Goal: Information Seeking & Learning: Learn about a topic

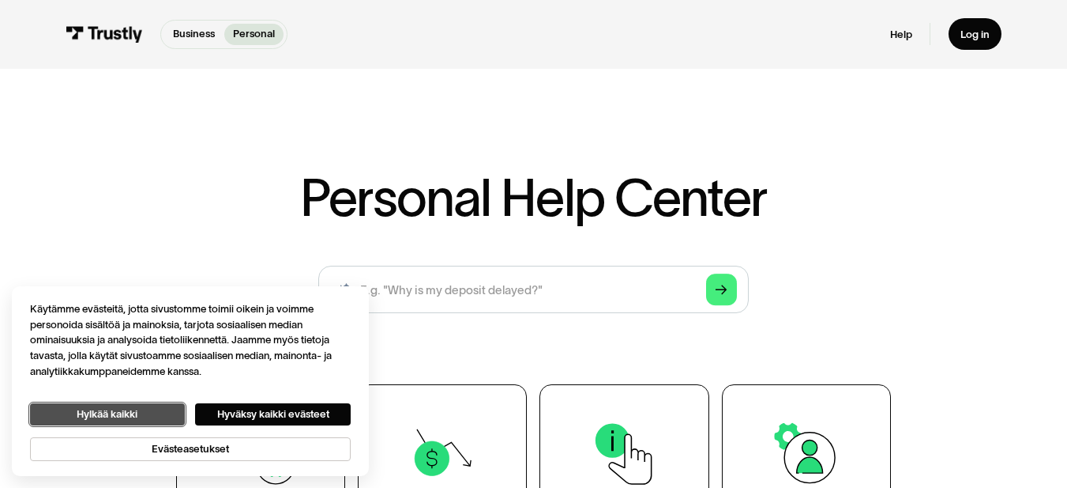
click at [87, 403] on button "Hylkää kaikki" at bounding box center [108, 414] width 156 height 22
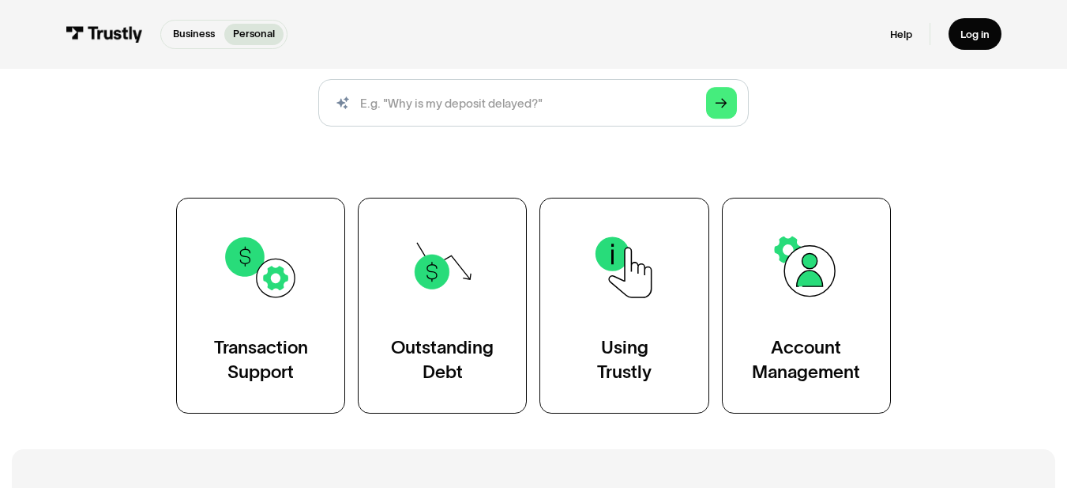
scroll to position [208, 0]
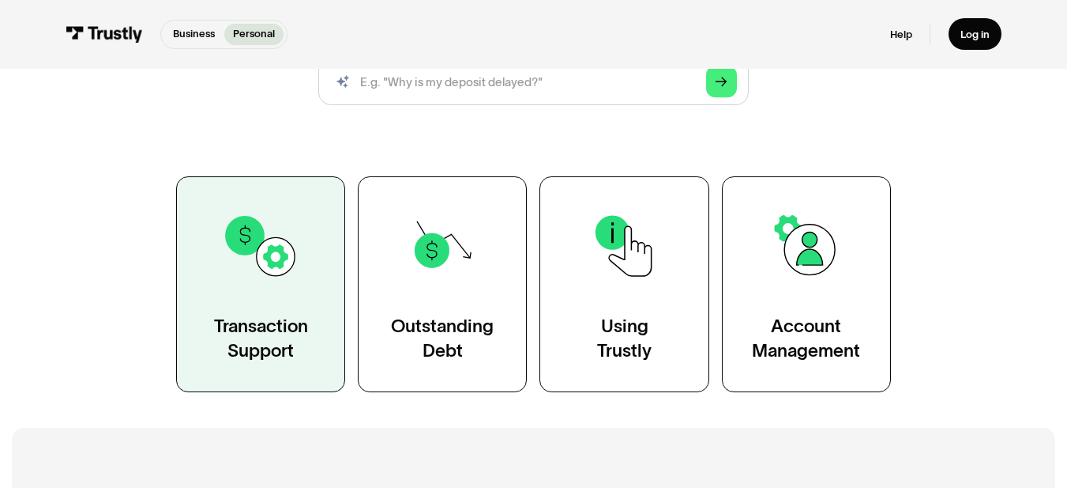
click at [270, 337] on div "Transaction Support" at bounding box center [261, 337] width 94 height 47
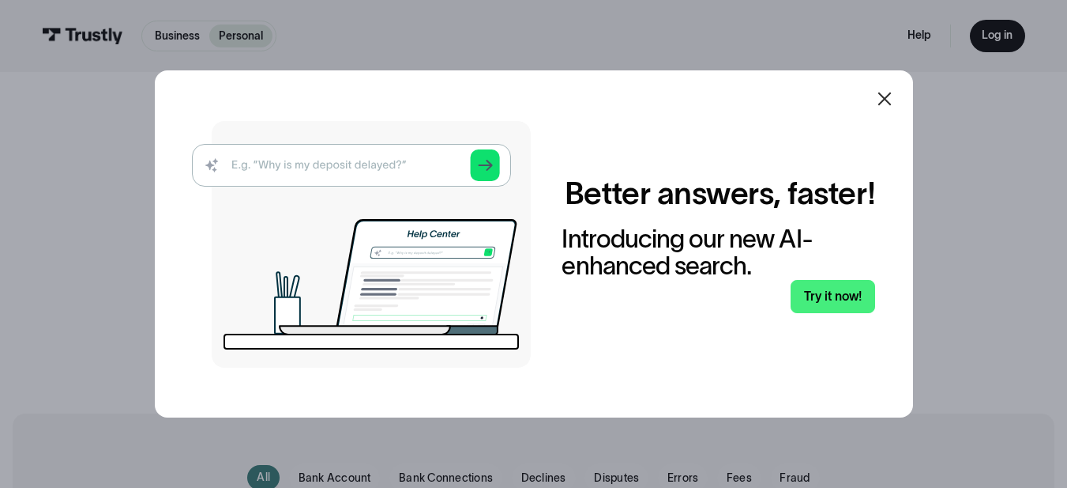
click at [407, 160] on img at bounding box center [361, 244] width 339 height 247
click at [416, 163] on img at bounding box center [361, 244] width 339 height 247
click at [822, 313] on link "Try it now!" at bounding box center [833, 296] width 85 height 33
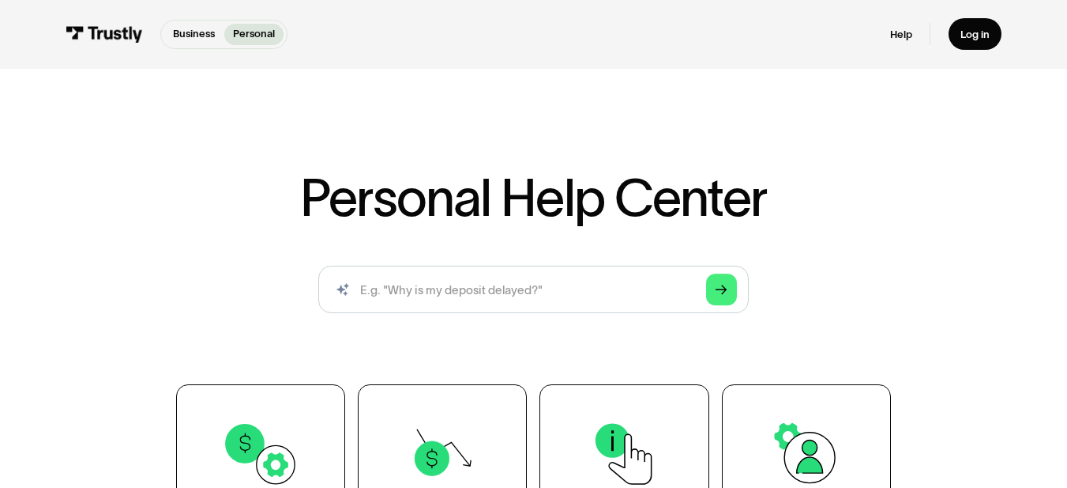
scroll to position [427, 0]
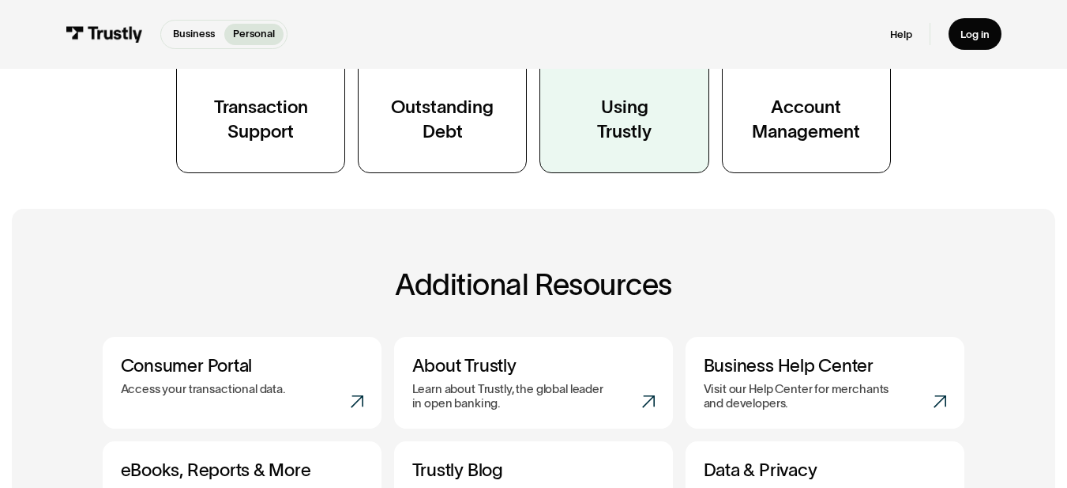
click at [627, 122] on div "Using Trustly" at bounding box center [624, 118] width 55 height 47
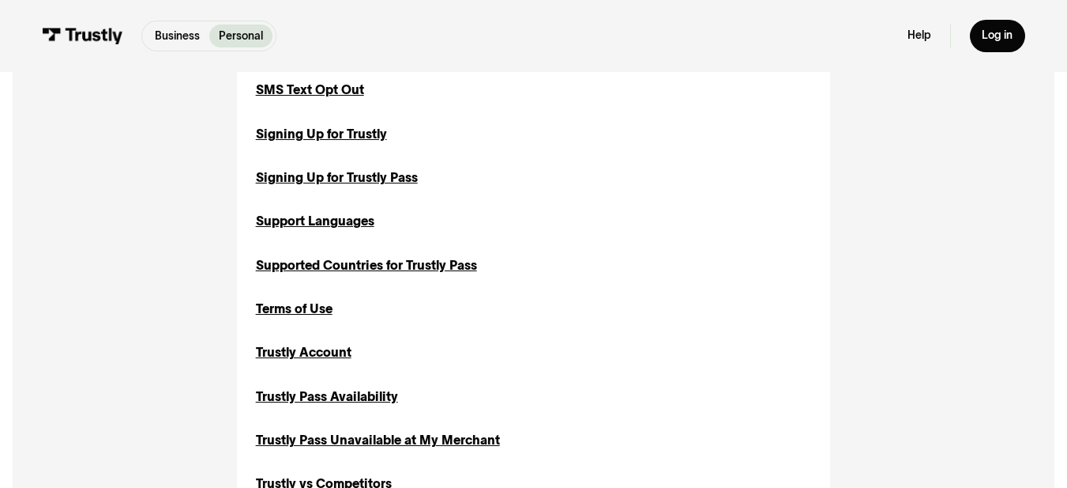
scroll to position [1331, 0]
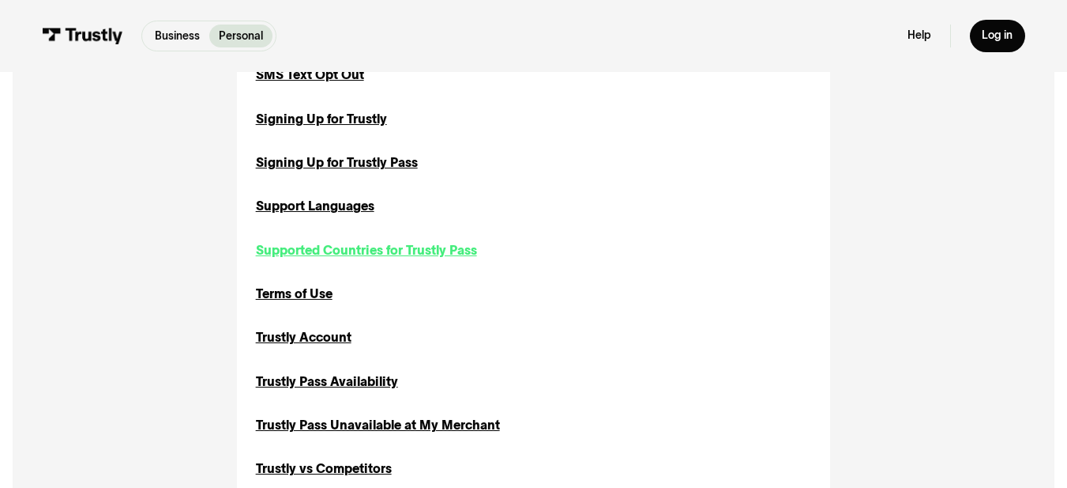
click at [432, 260] on div "Supported Countries for Trustly Pass" at bounding box center [366, 250] width 221 height 19
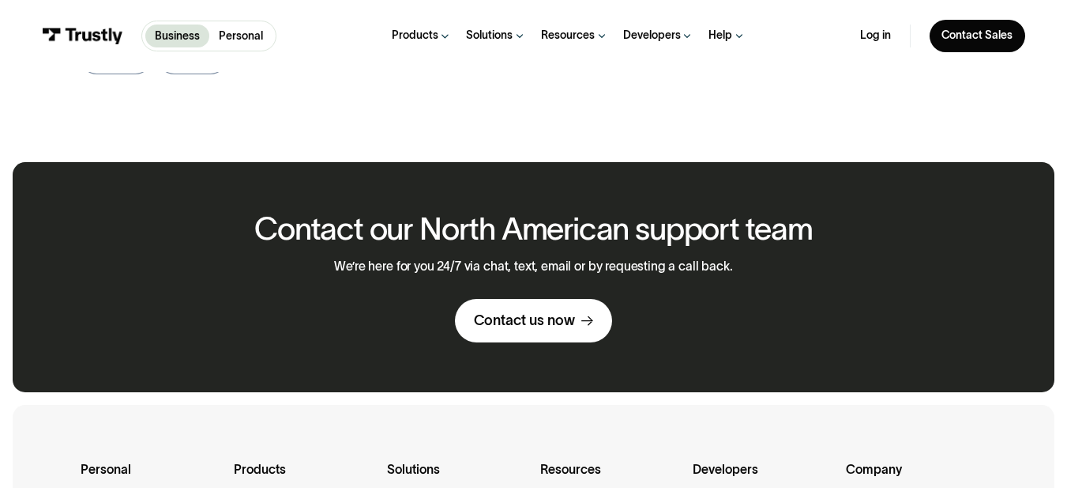
scroll to position [574, 0]
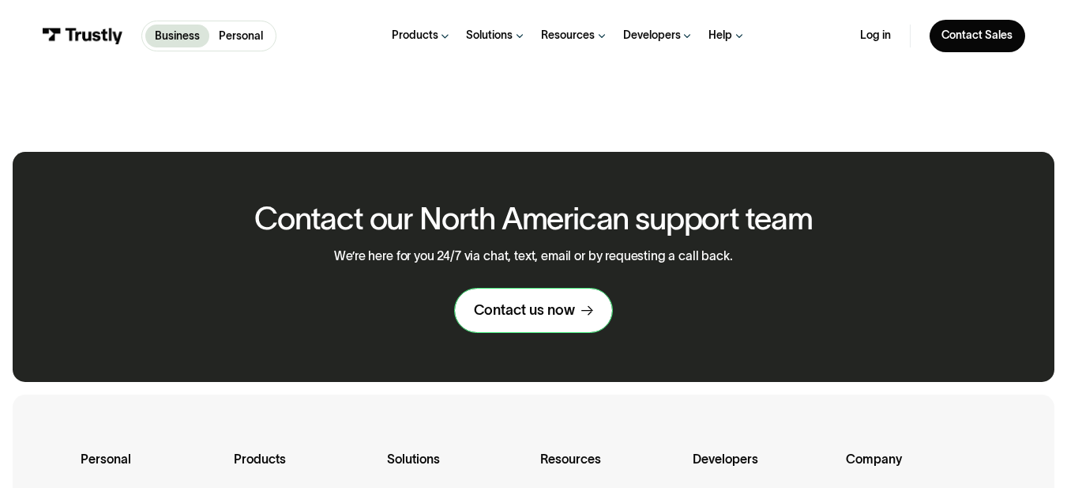
click at [516, 332] on link "Contact us now" at bounding box center [533, 309] width 157 height 43
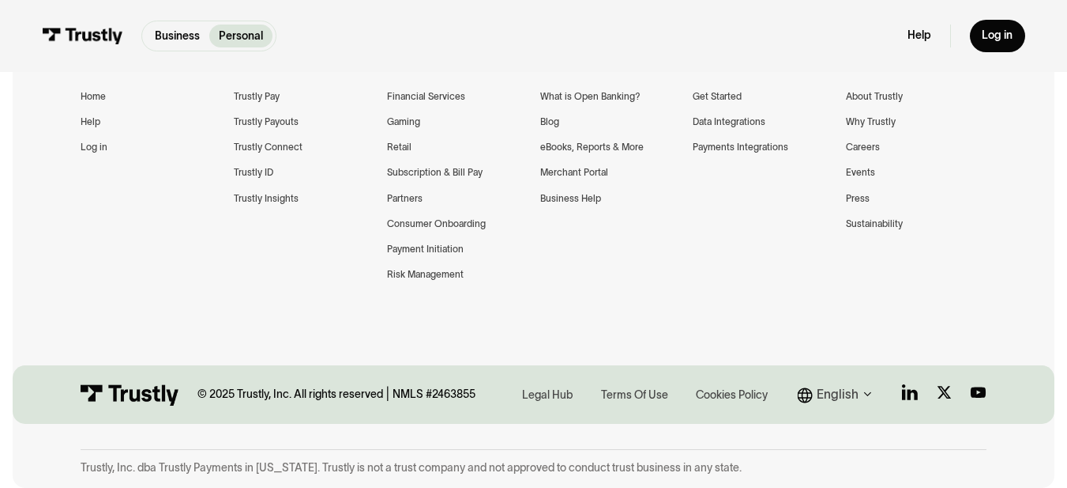
scroll to position [1956, 0]
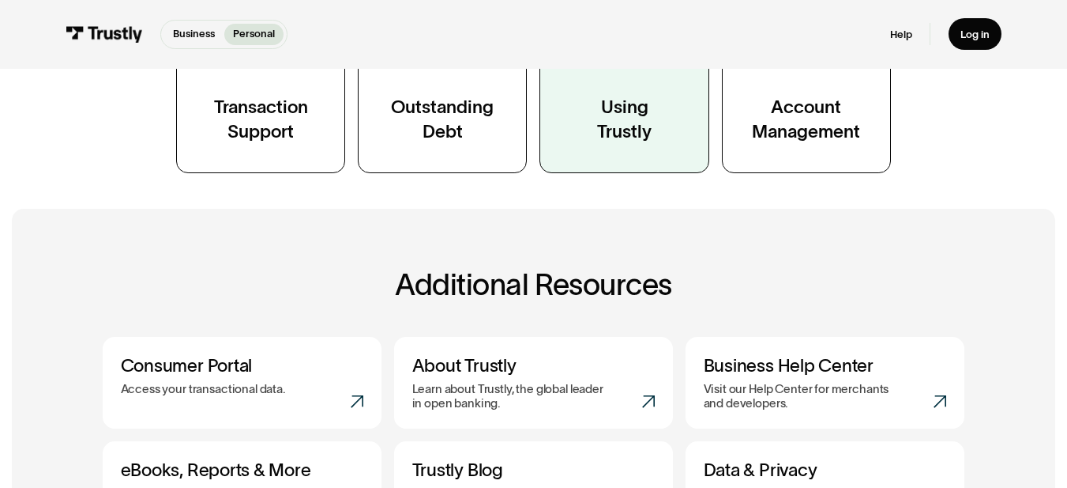
click at [620, 96] on link "Using Trustly" at bounding box center [624, 65] width 169 height 216
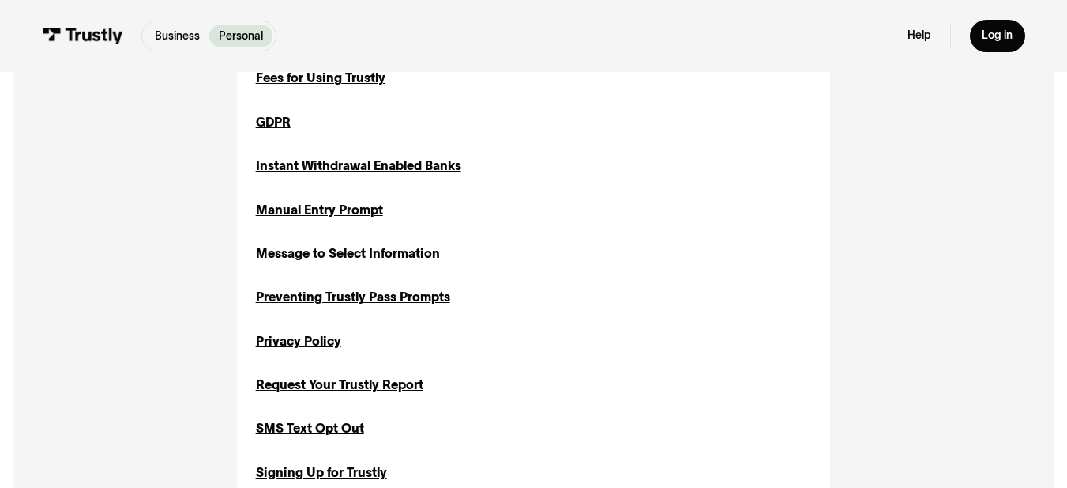
scroll to position [1067, 0]
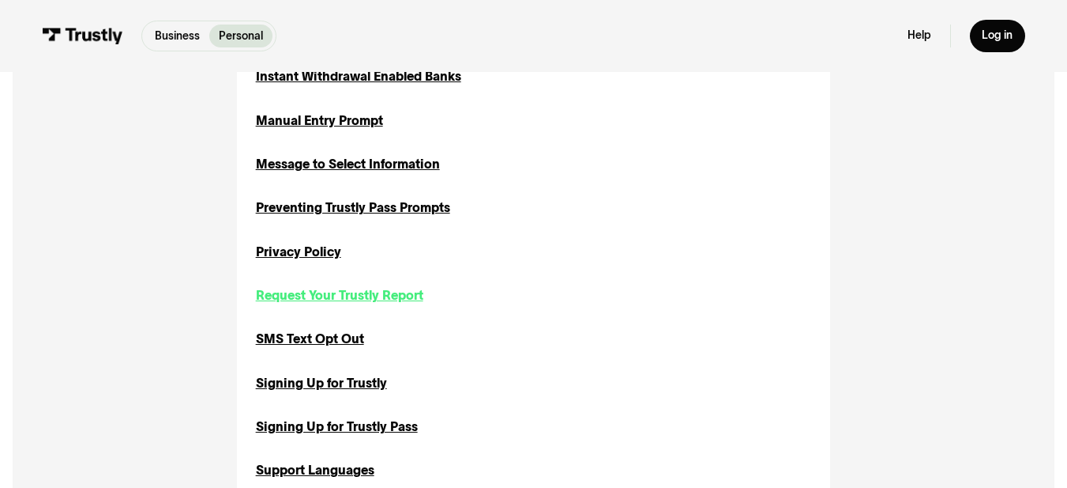
click at [405, 305] on div "Request Your Trustly Report" at bounding box center [340, 295] width 168 height 19
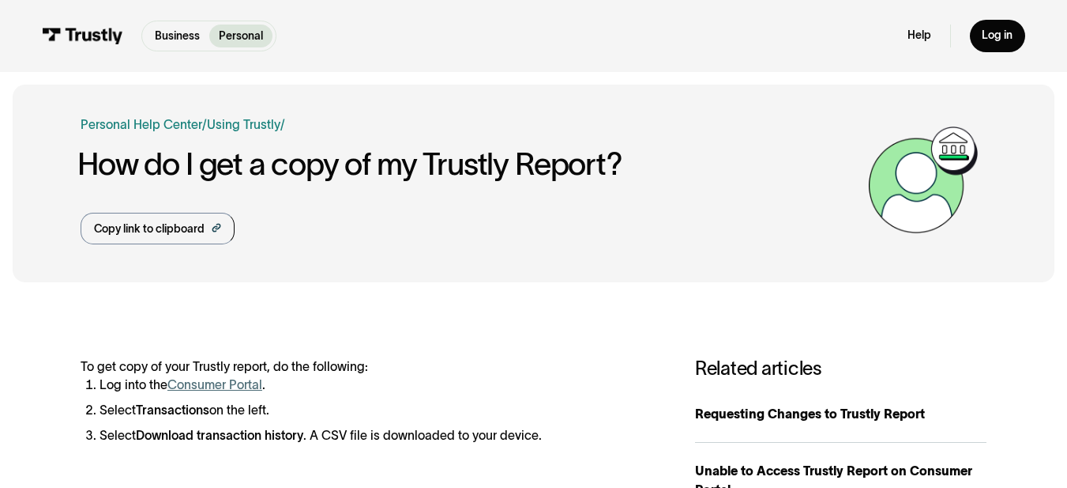
click at [201, 391] on link "Consumer Portal" at bounding box center [215, 384] width 95 height 13
